Goal: Go to known website: Access a specific website the user already knows

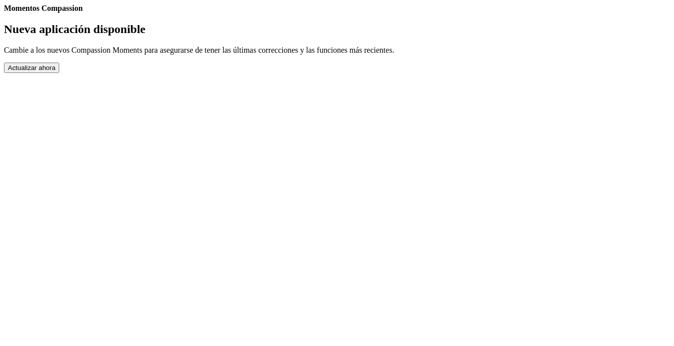
click at [59, 73] on button "Actualizar ahora" at bounding box center [31, 68] width 55 height 10
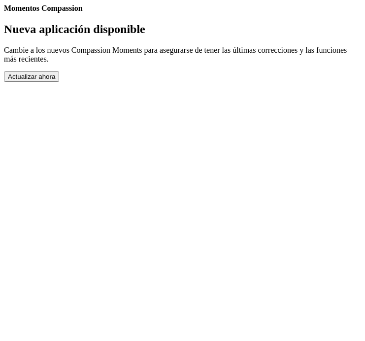
click at [59, 82] on button "Actualizar ahora" at bounding box center [31, 76] width 55 height 10
